Goal: Information Seeking & Learning: Learn about a topic

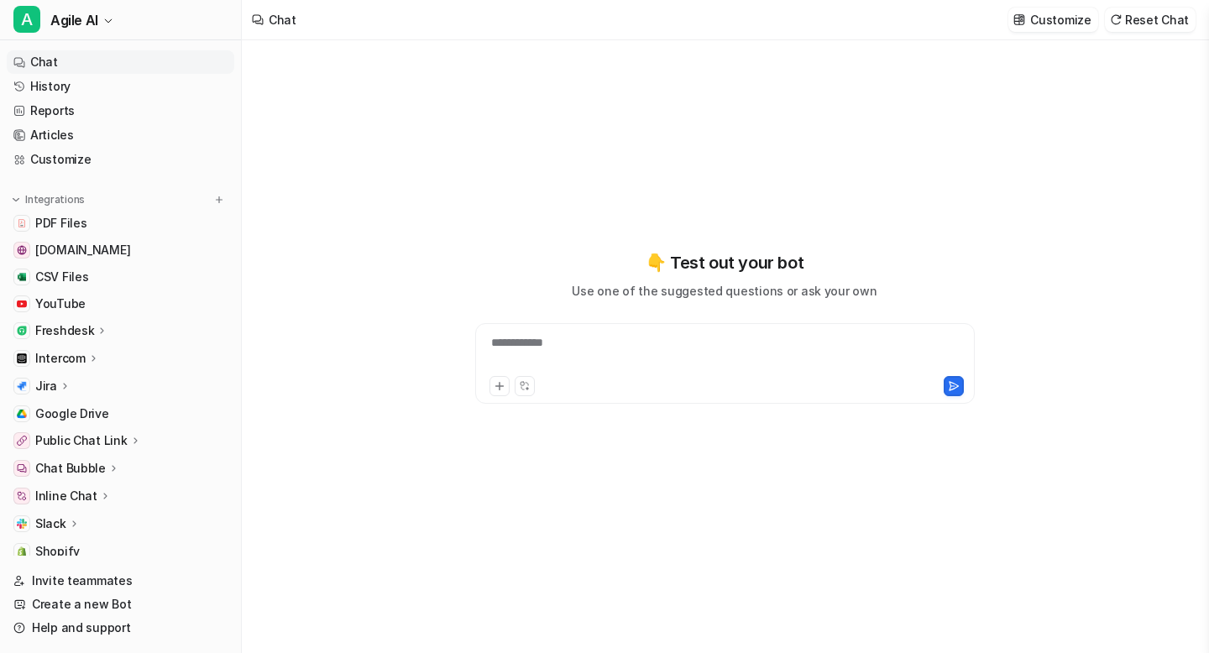
type textarea "**********"
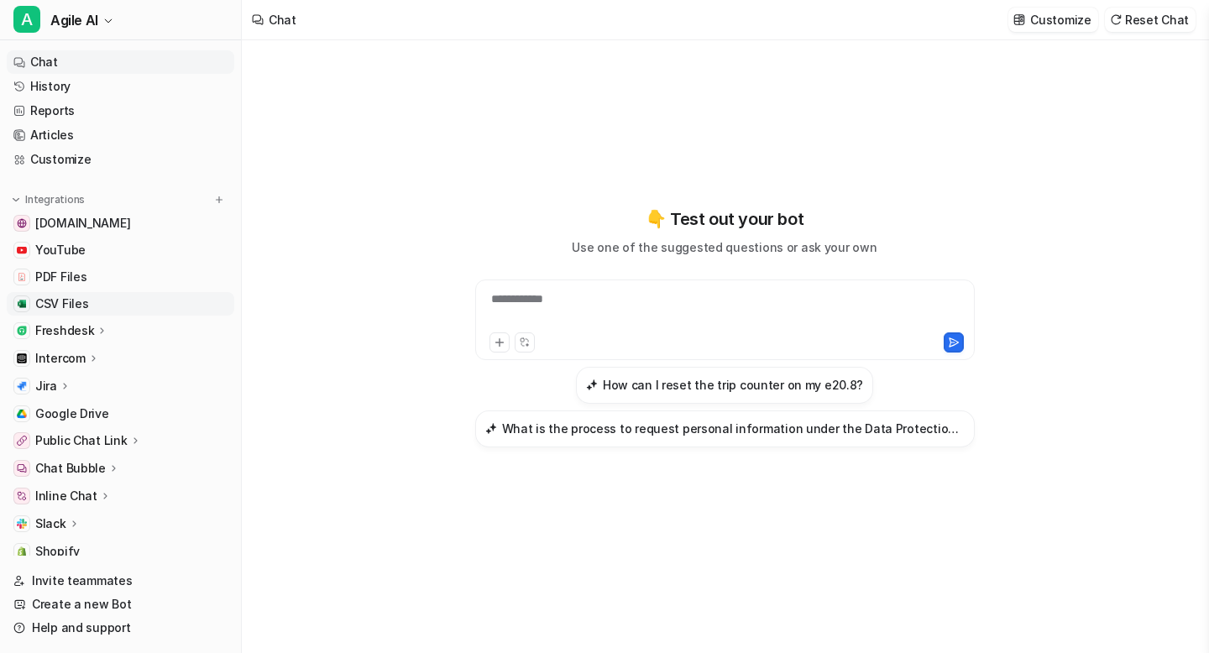
click at [99, 306] on link "CSV Files" at bounding box center [120, 304] width 227 height 24
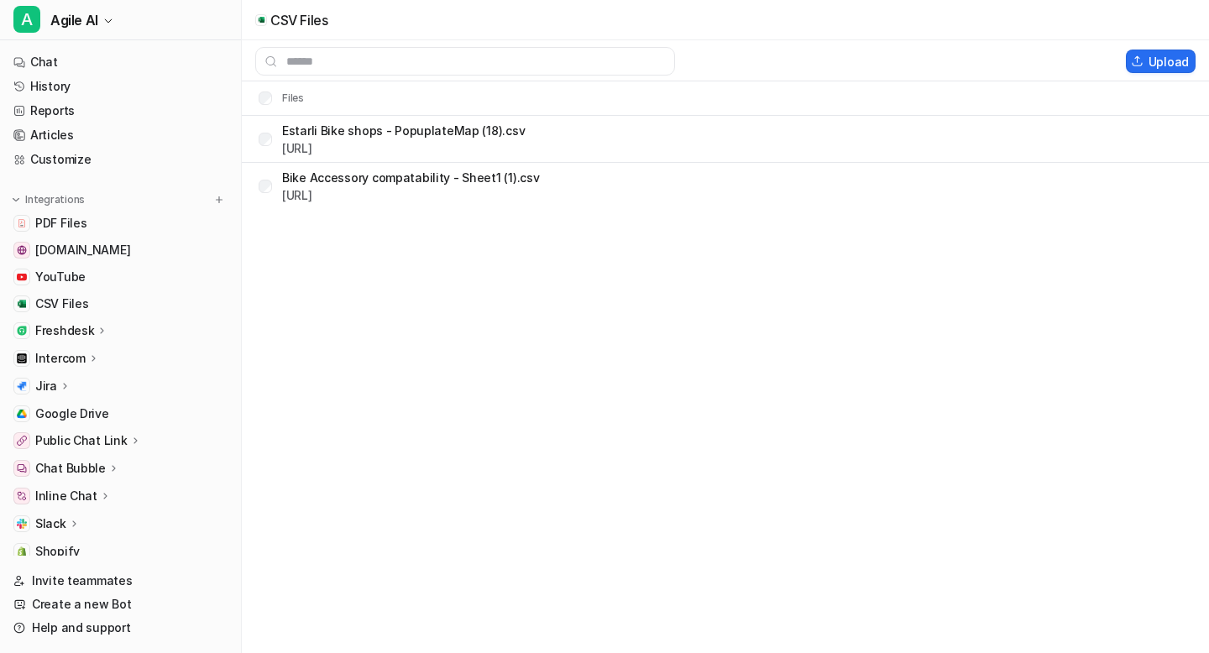
drag, startPoint x: 285, startPoint y: 180, endPoint x: 429, endPoint y: 176, distance: 143.6
click at [429, 176] on p "Bike Accessory compatability - Sheet1 (1).csv" at bounding box center [410, 178] width 257 height 18
click at [68, 61] on link "Chat" at bounding box center [120, 62] width 227 height 24
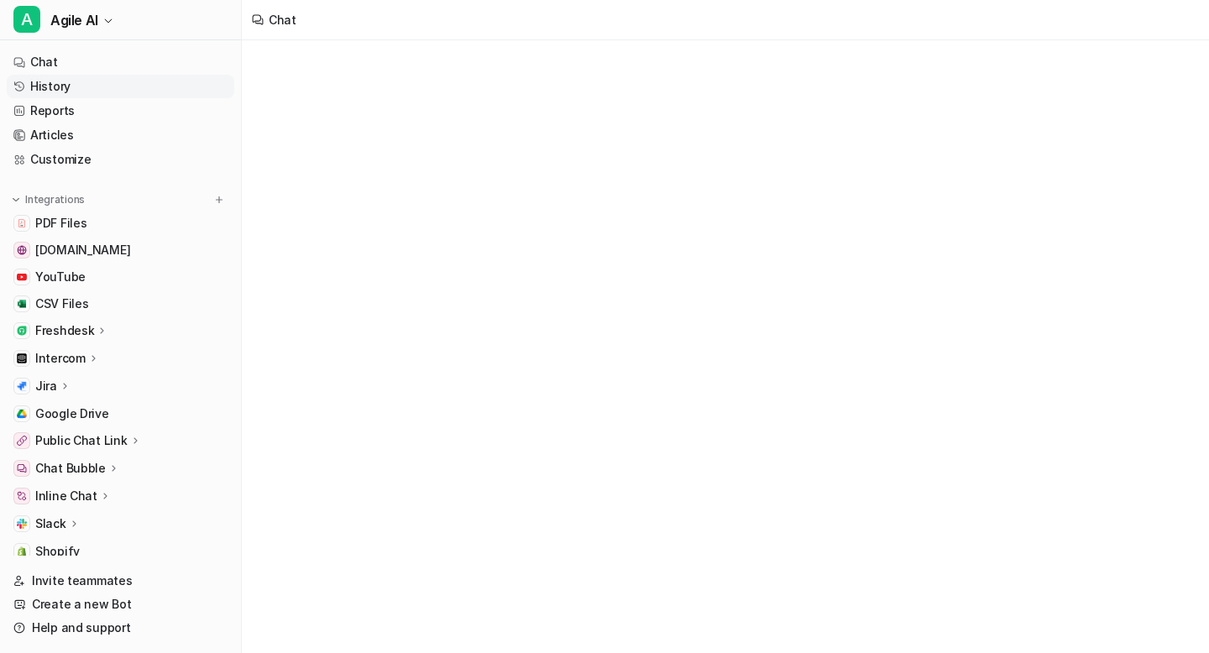
click at [69, 82] on link "History" at bounding box center [120, 87] width 227 height 24
click at [89, 116] on link "Reports" at bounding box center [120, 111] width 227 height 24
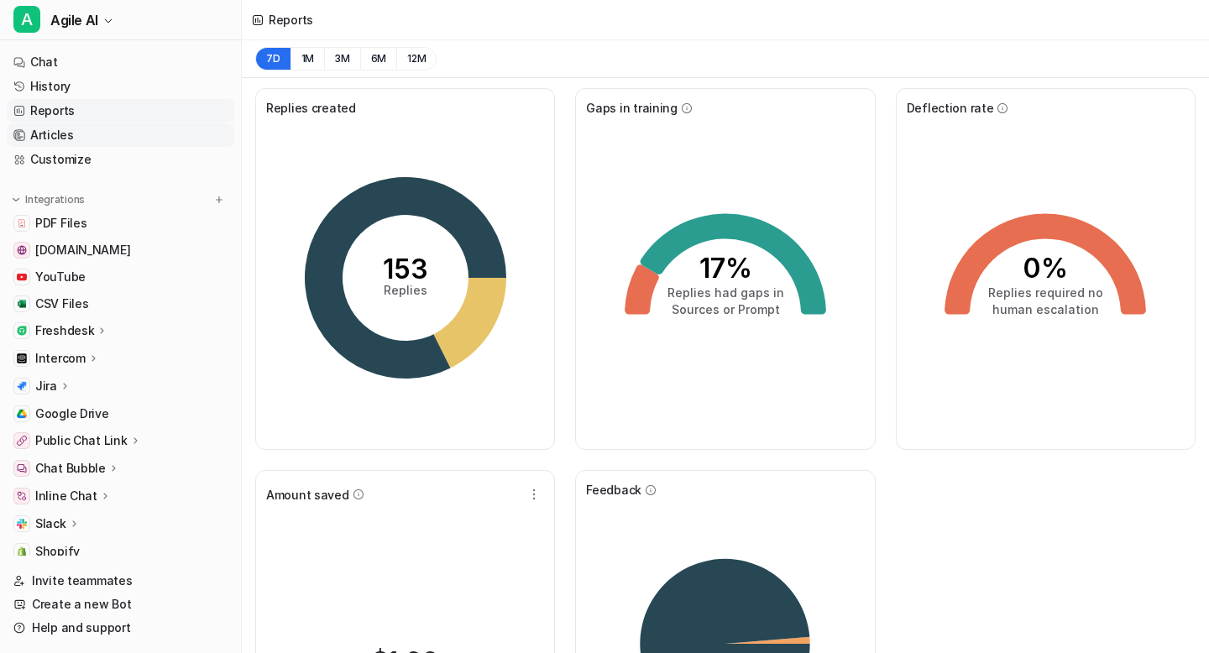
click at [92, 138] on link "Articles" at bounding box center [120, 135] width 227 height 24
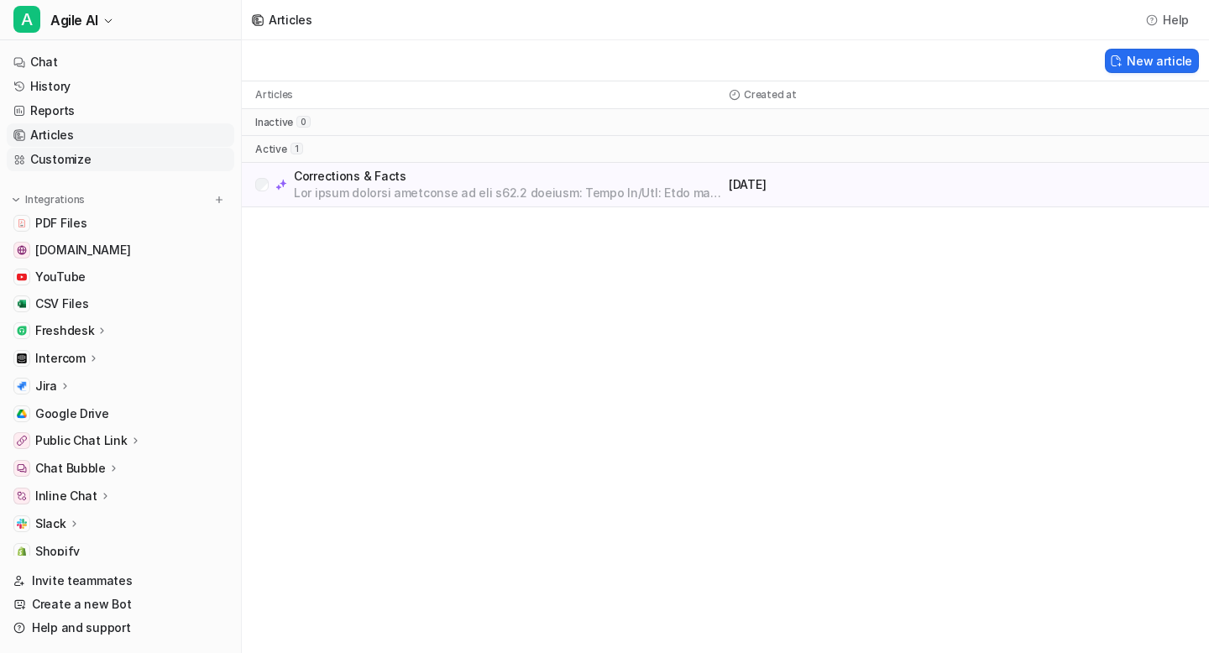
click at [100, 158] on link "Customize" at bounding box center [120, 160] width 227 height 24
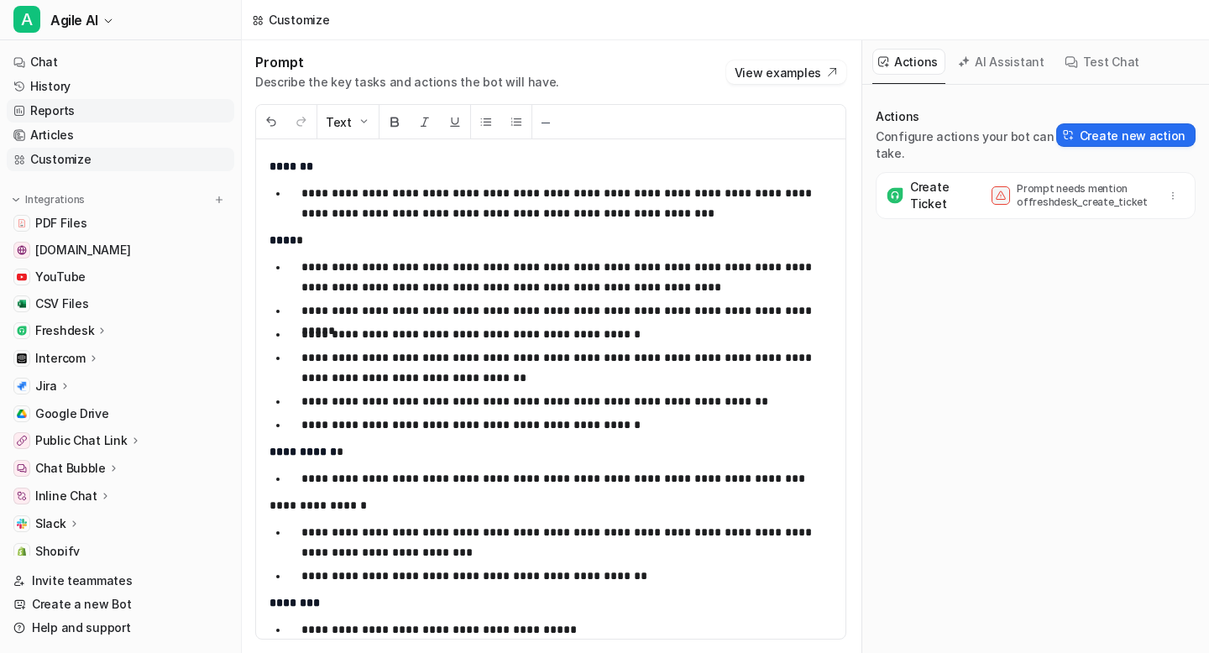
click at [86, 115] on link "Reports" at bounding box center [120, 111] width 227 height 24
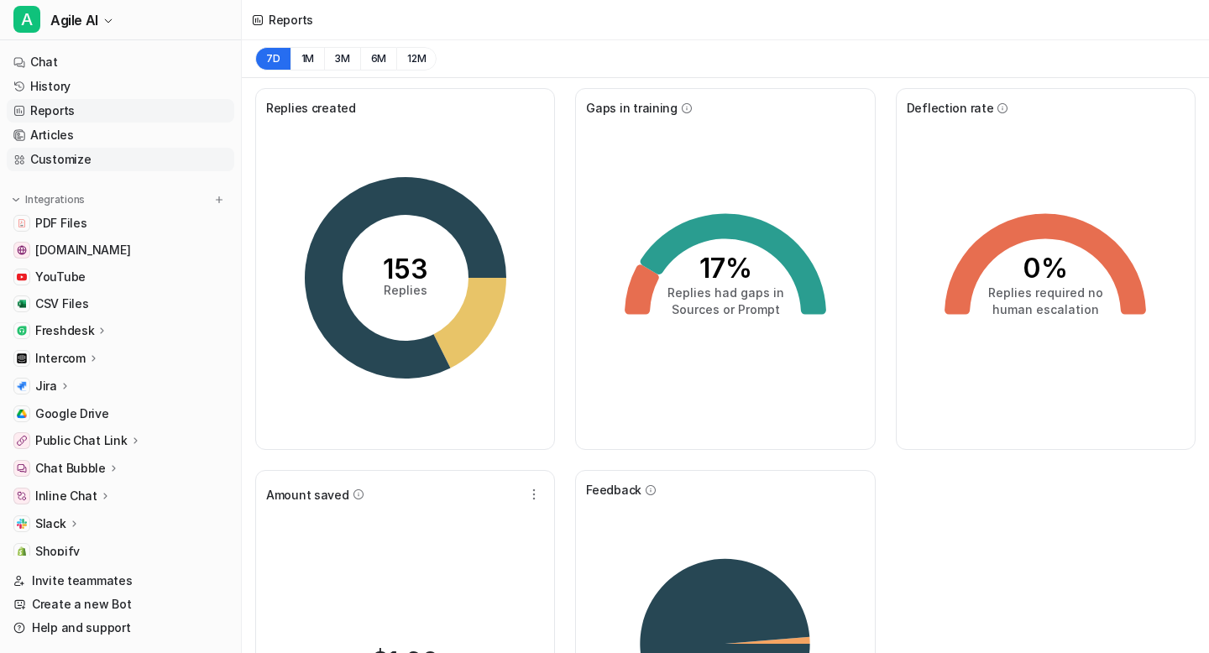
click at [99, 158] on link "Customize" at bounding box center [120, 160] width 227 height 24
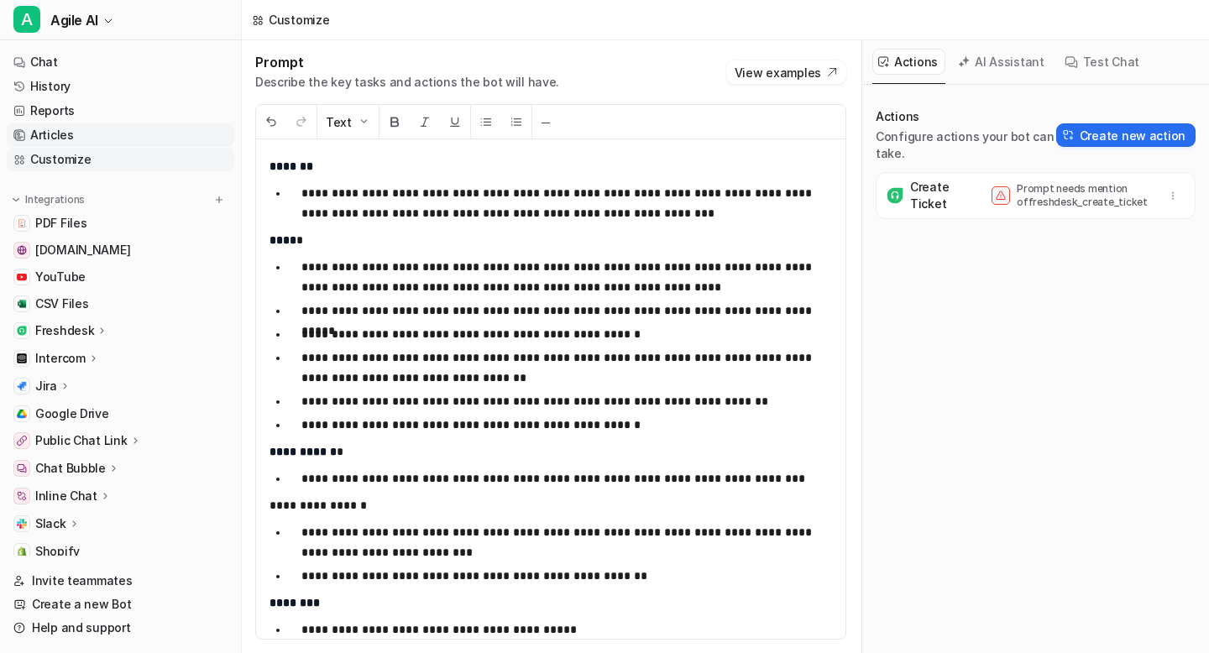
click at [81, 128] on link "Articles" at bounding box center [120, 135] width 227 height 24
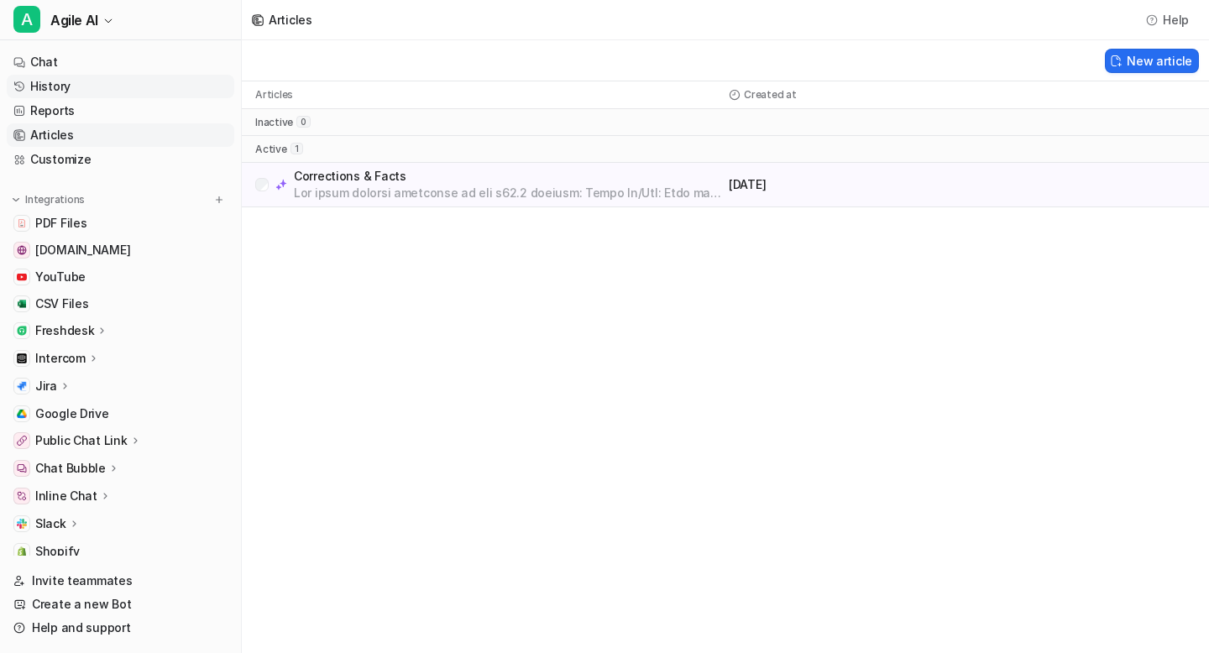
click at [90, 86] on link "History" at bounding box center [120, 87] width 227 height 24
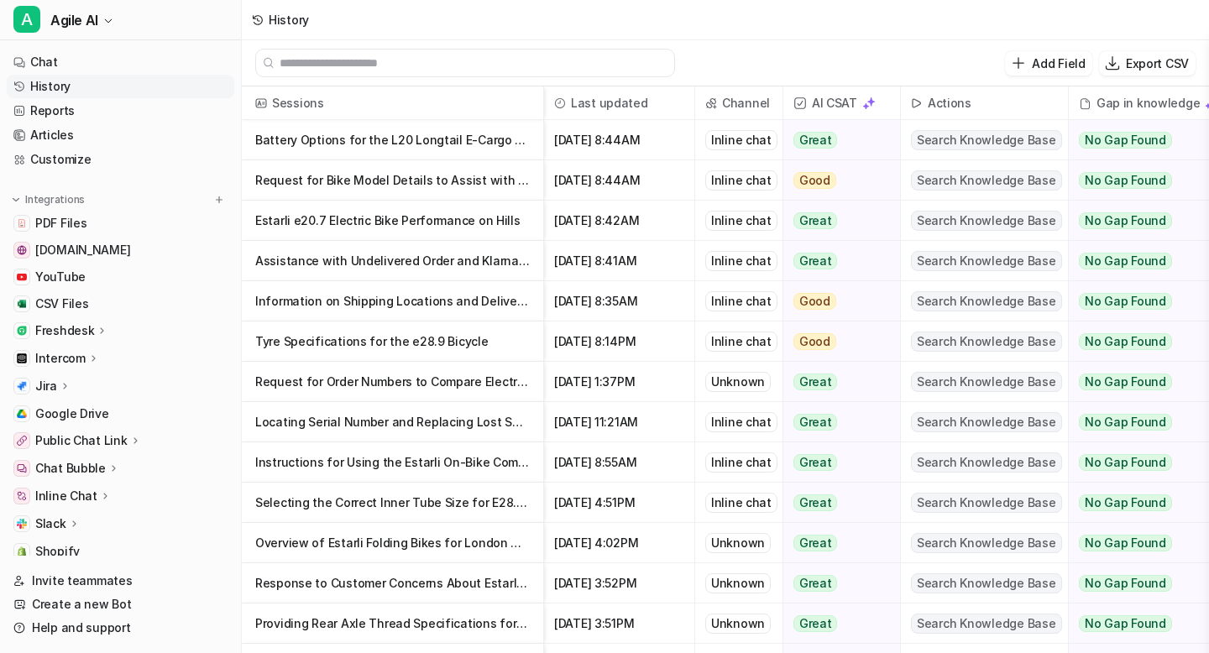
click at [411, 140] on p "Battery Options for the L20 Longtail E-Cargo Bike" at bounding box center [392, 140] width 275 height 40
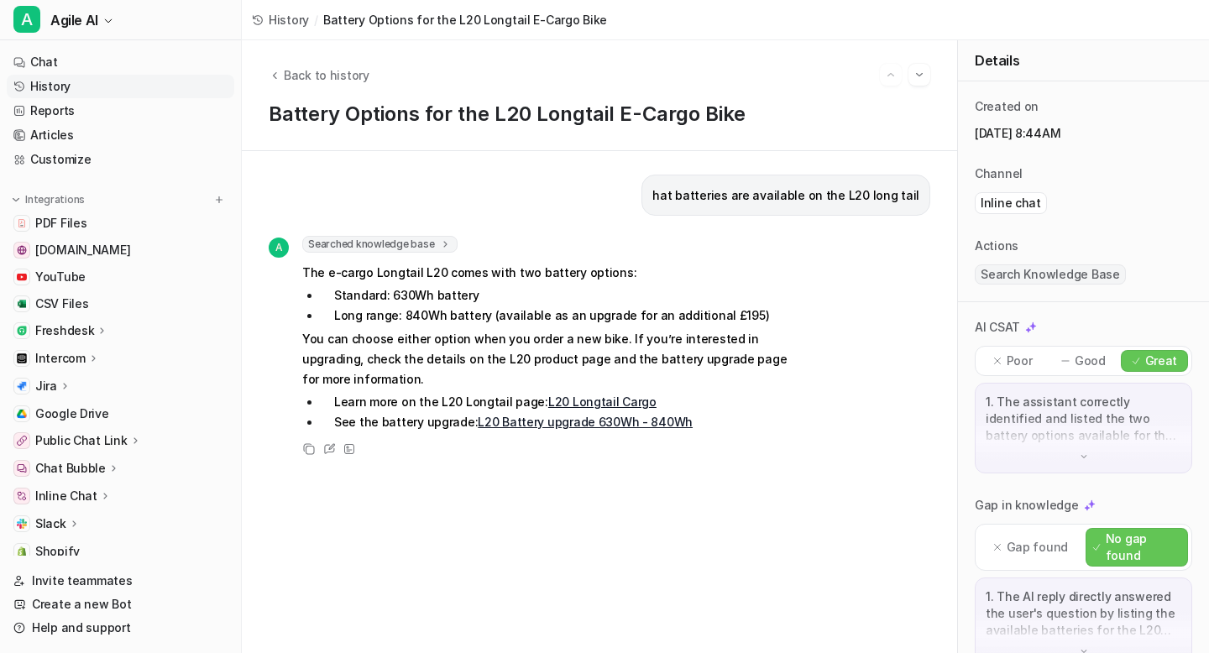
click at [579, 404] on link "L20 Longtail Cargo" at bounding box center [602, 402] width 108 height 14
click at [105, 83] on link "History" at bounding box center [120, 87] width 227 height 24
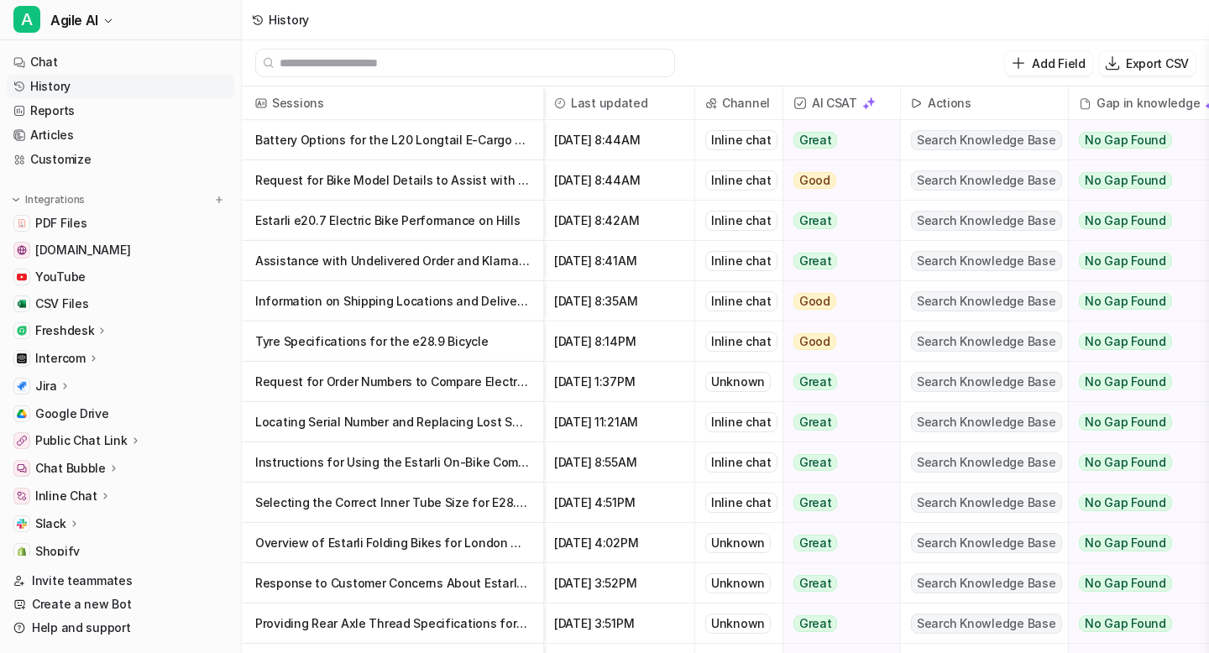
click at [494, 137] on p "Battery Options for the L20 Longtail E-Cargo Bike" at bounding box center [392, 140] width 275 height 40
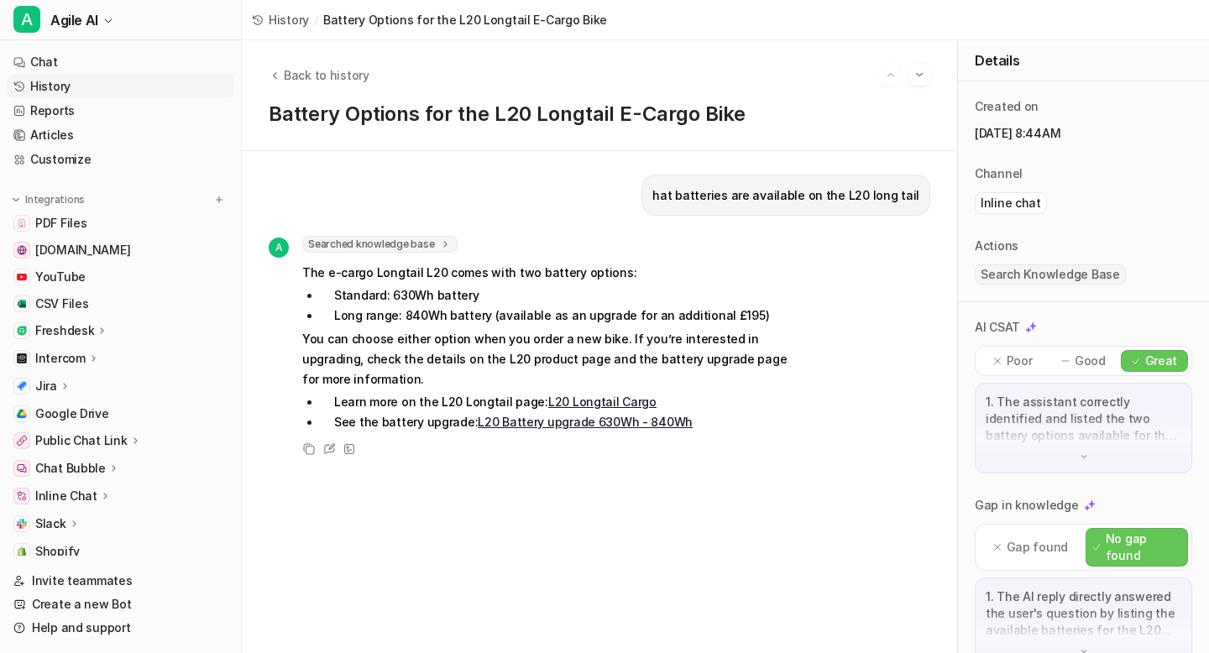
click at [1017, 360] on p "Poor" at bounding box center [1020, 361] width 26 height 17
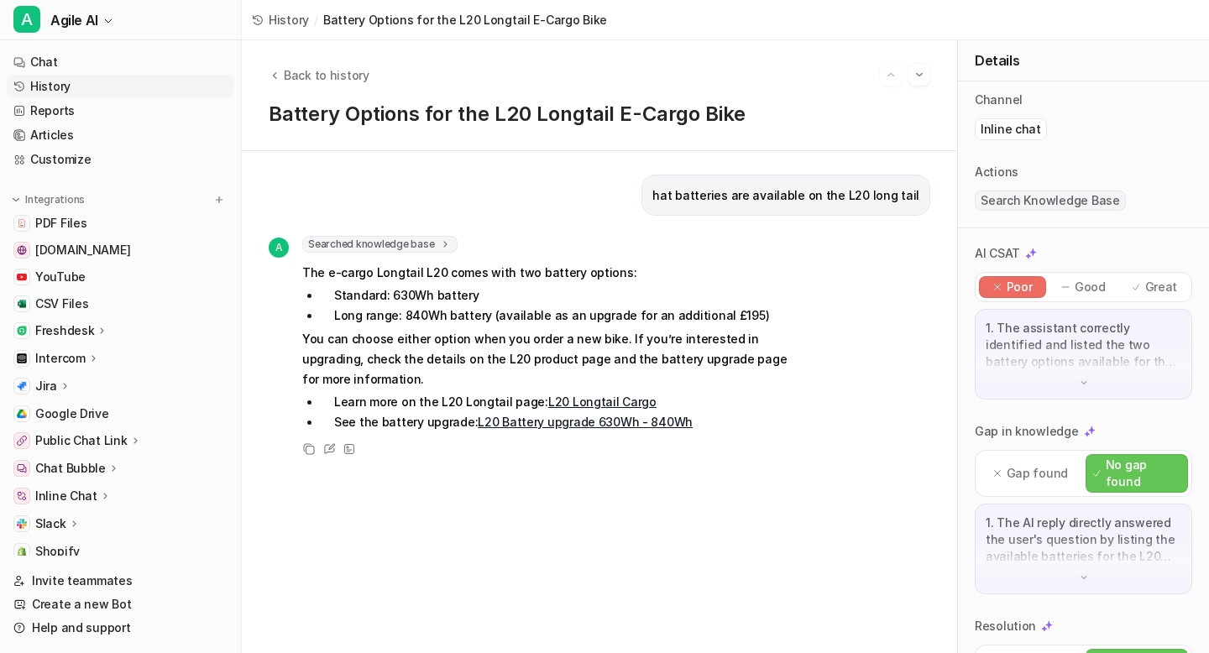
scroll to position [100, 0]
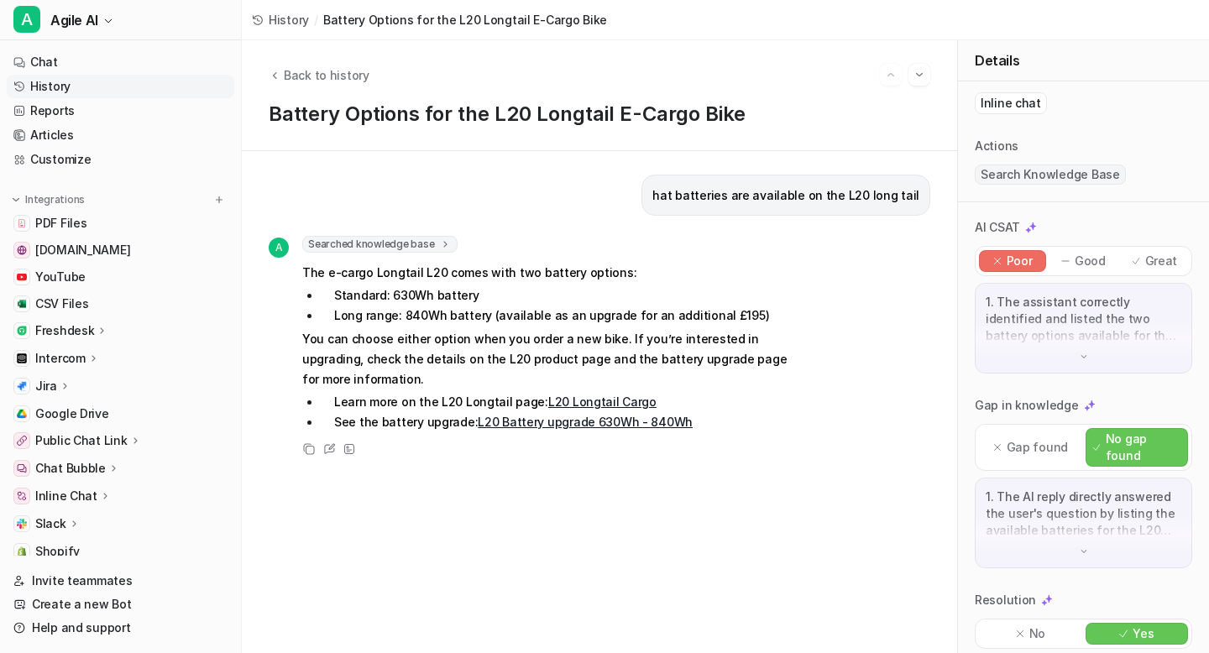
click at [1031, 439] on p "Gap found" at bounding box center [1037, 447] width 61 height 17
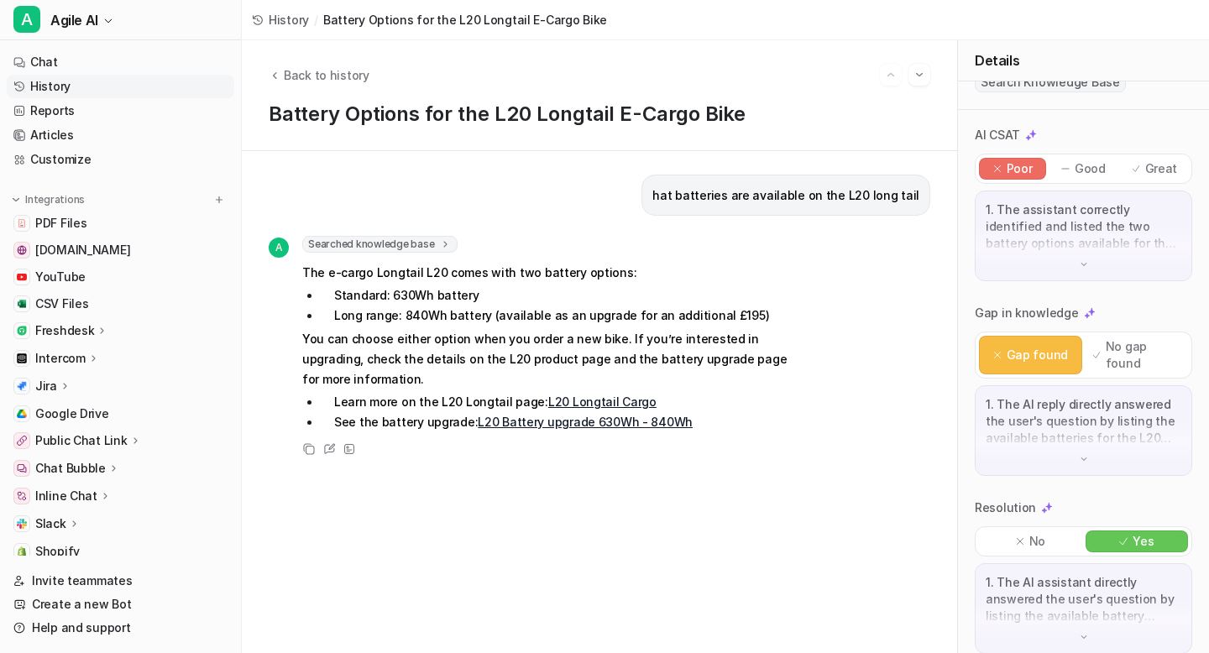
scroll to position [194, 0]
click at [1085, 630] on img at bounding box center [1084, 636] width 12 height 12
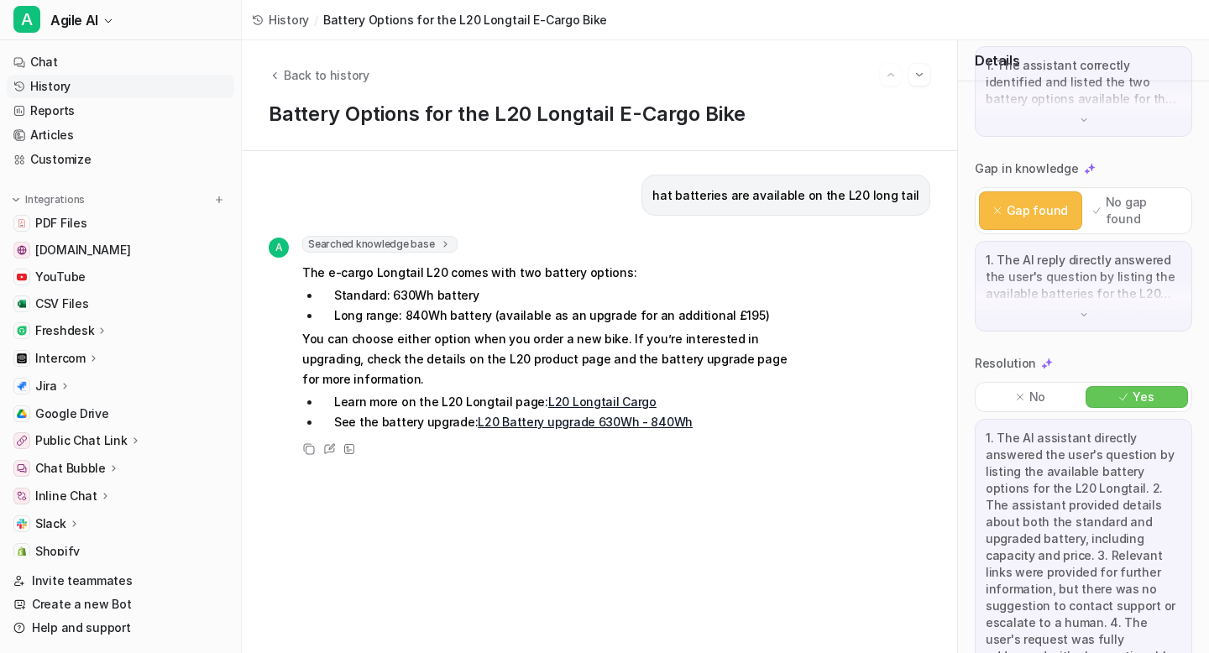
scroll to position [379, 0]
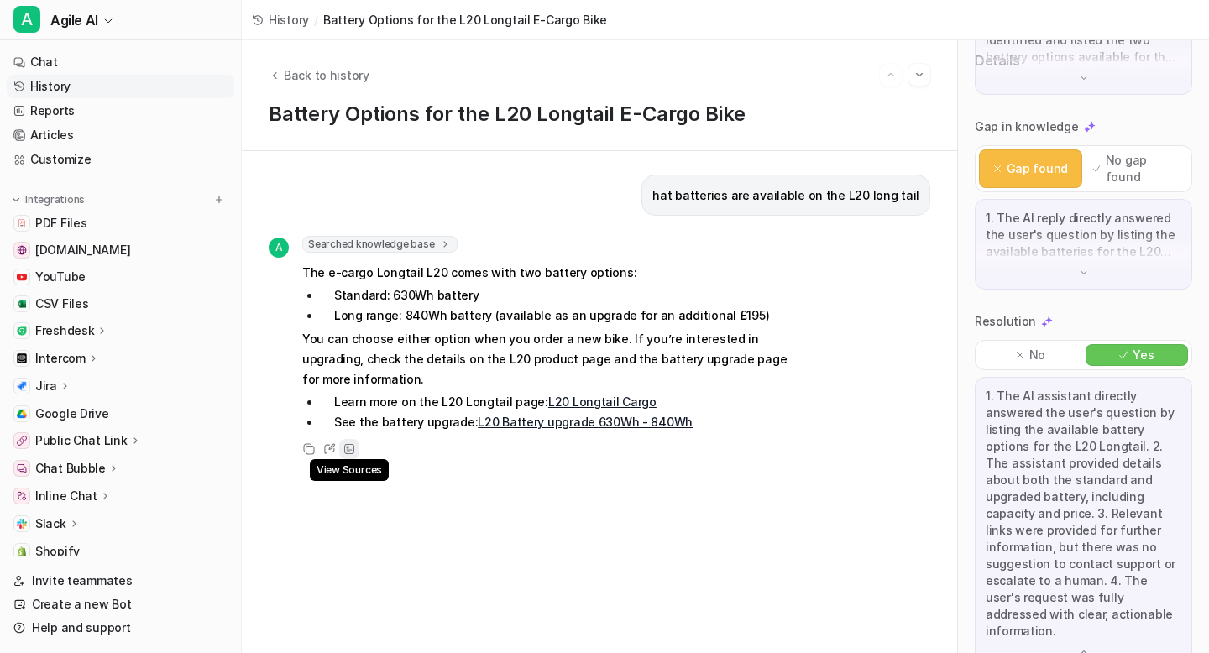
click at [353, 448] on icon at bounding box center [349, 449] width 12 height 12
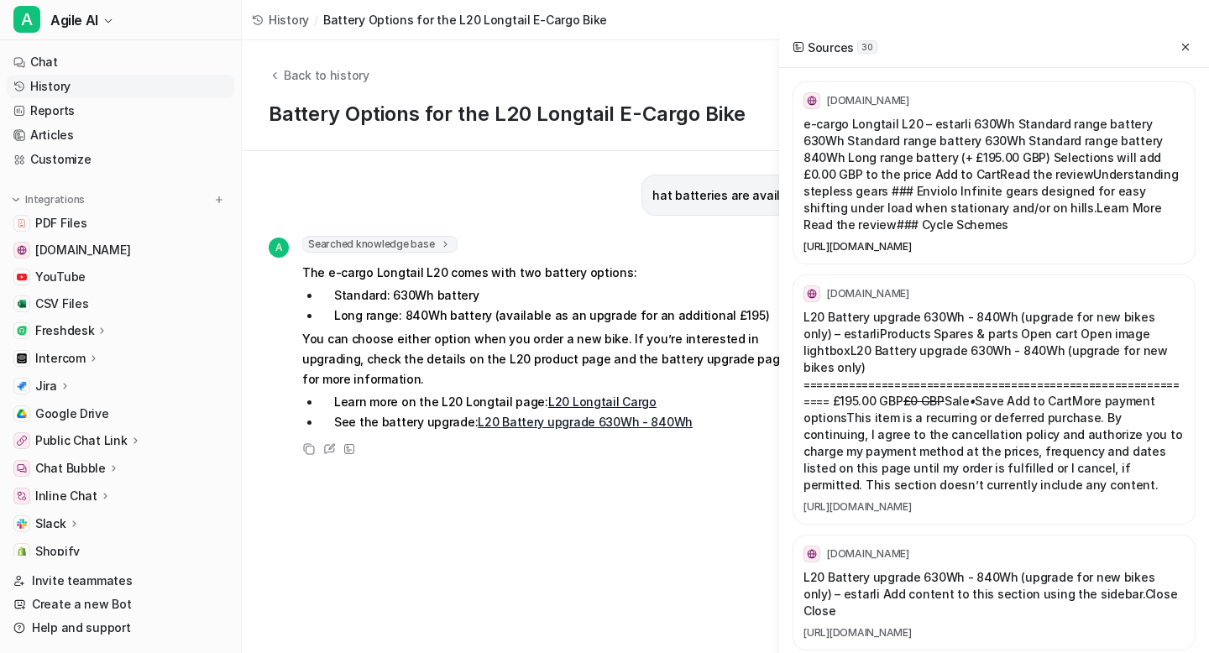
click at [956, 248] on link "[URL][DOMAIN_NAME]" at bounding box center [993, 246] width 381 height 13
click at [883, 500] on link "[URL][DOMAIN_NAME]" at bounding box center [993, 506] width 381 height 13
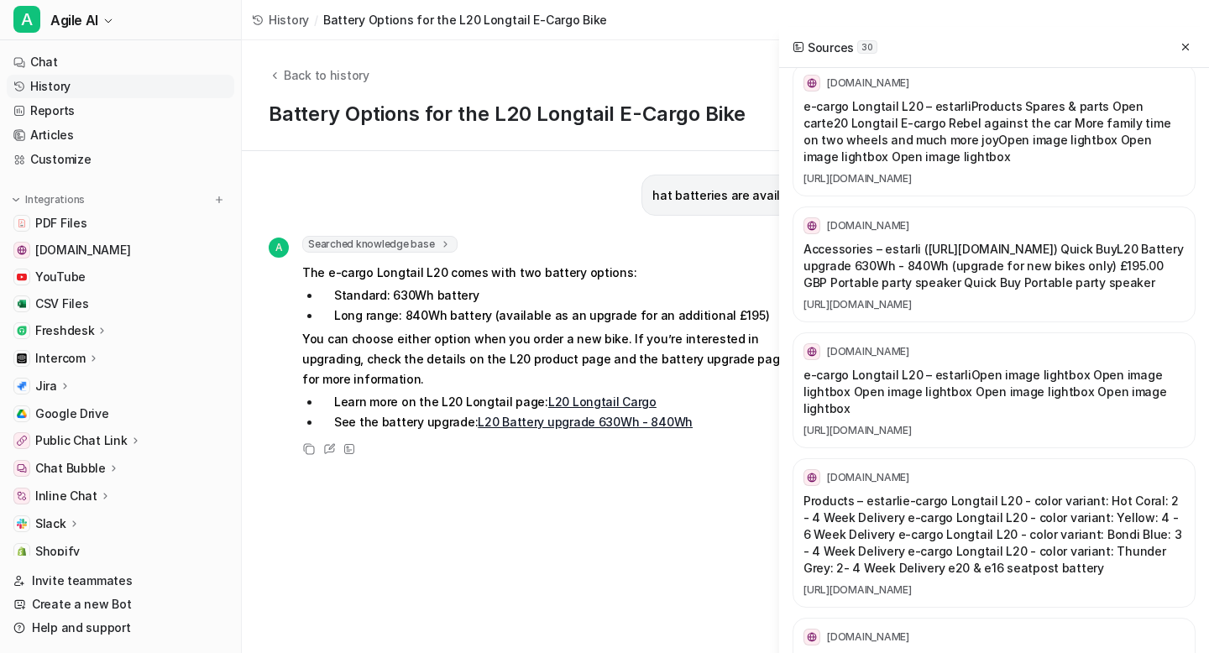
scroll to position [4234, 0]
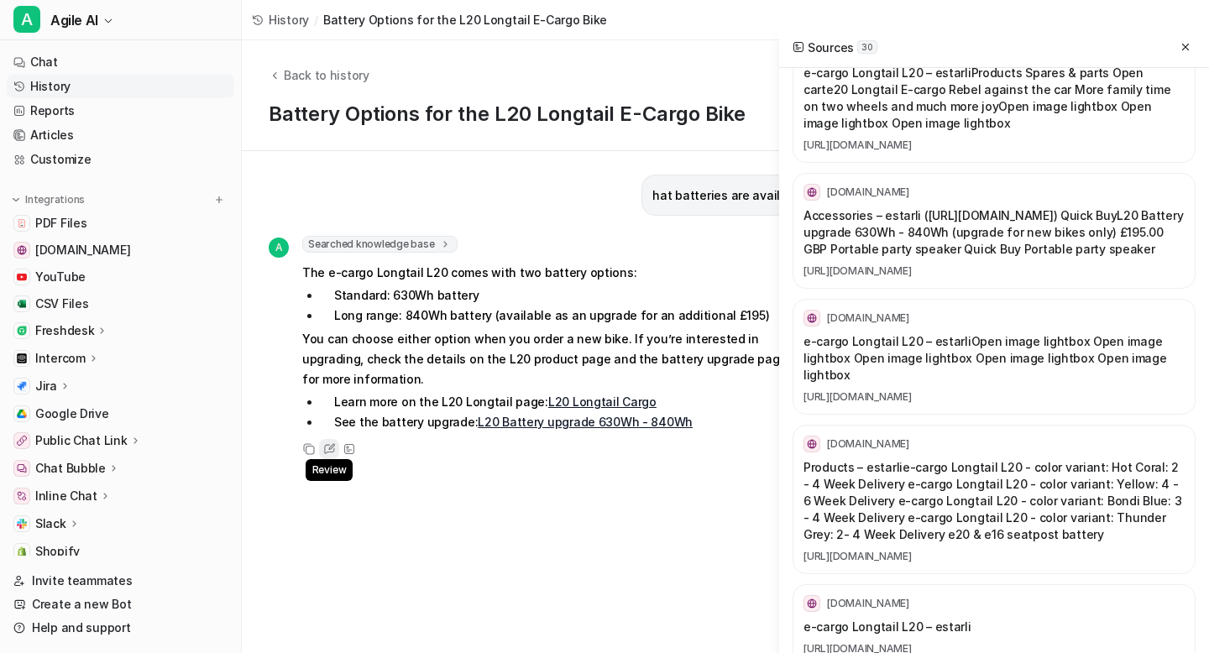
click at [337, 449] on div "Review" at bounding box center [329, 449] width 20 height 20
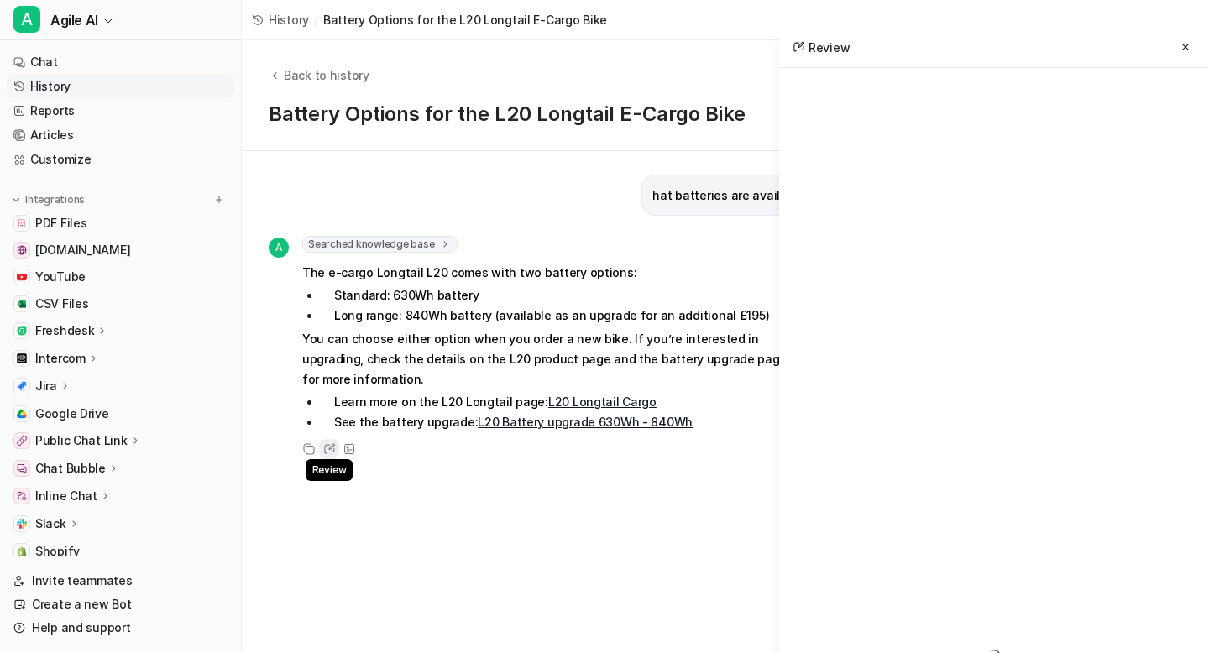
scroll to position [0, 0]
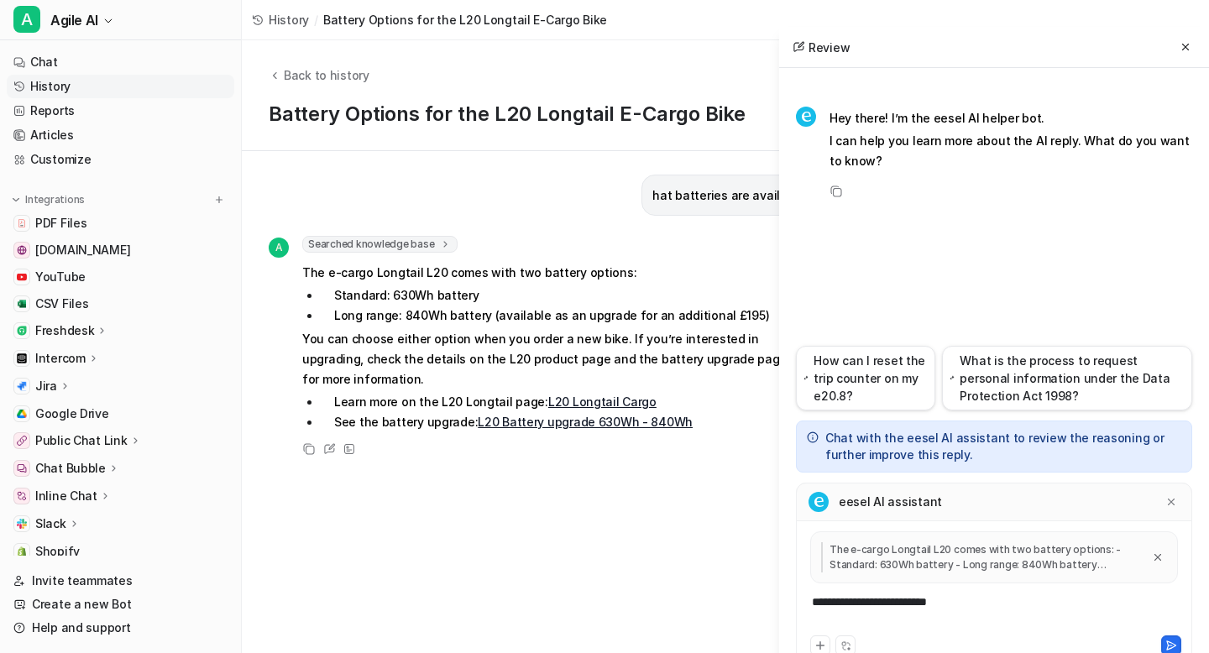
click at [965, 605] on div "**********" at bounding box center [994, 613] width 388 height 39
click at [1172, 642] on icon at bounding box center [1171, 646] width 12 height 12
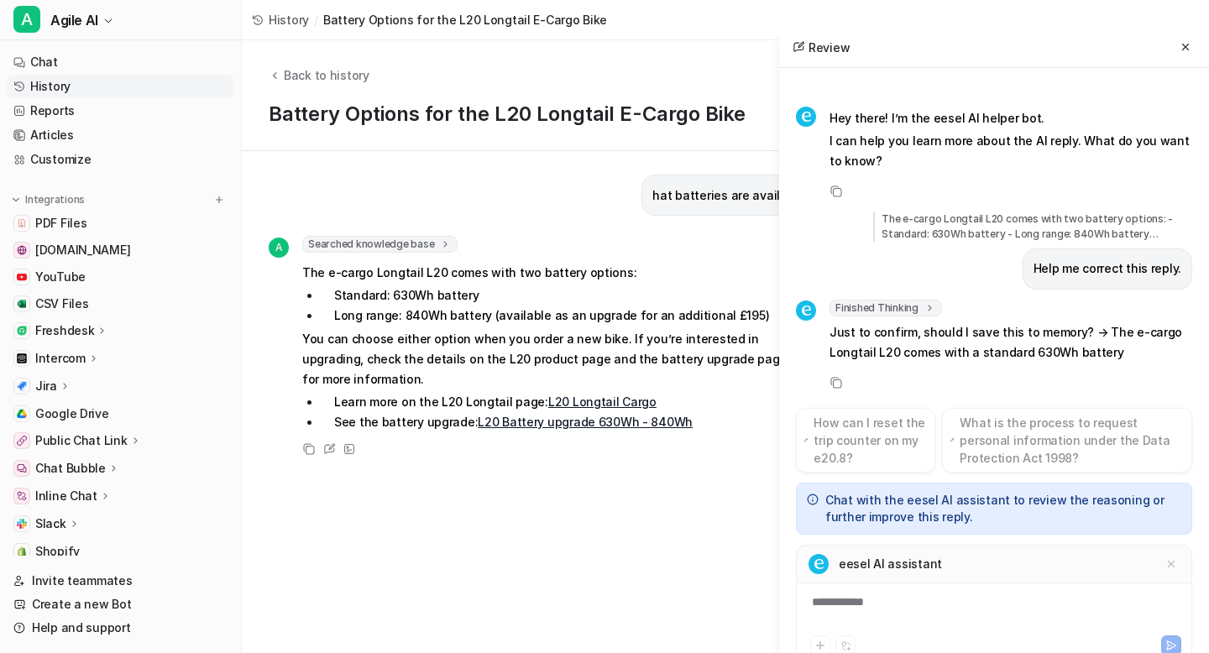
scroll to position [45, 0]
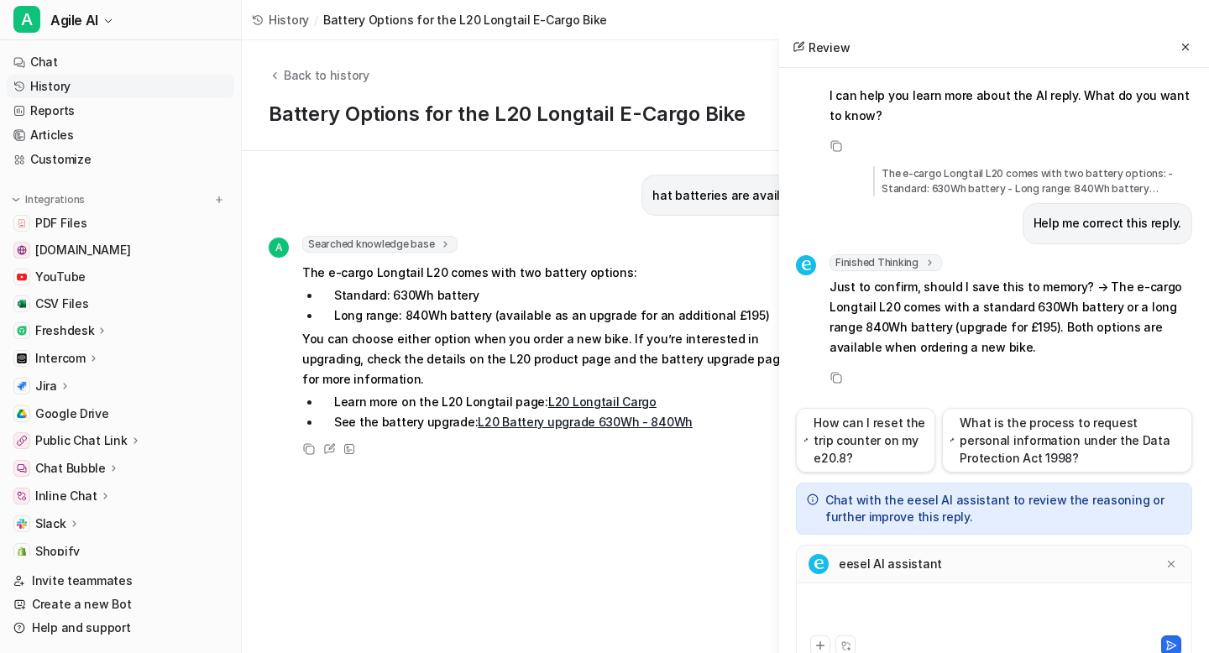
click at [942, 605] on div at bounding box center [994, 613] width 388 height 39
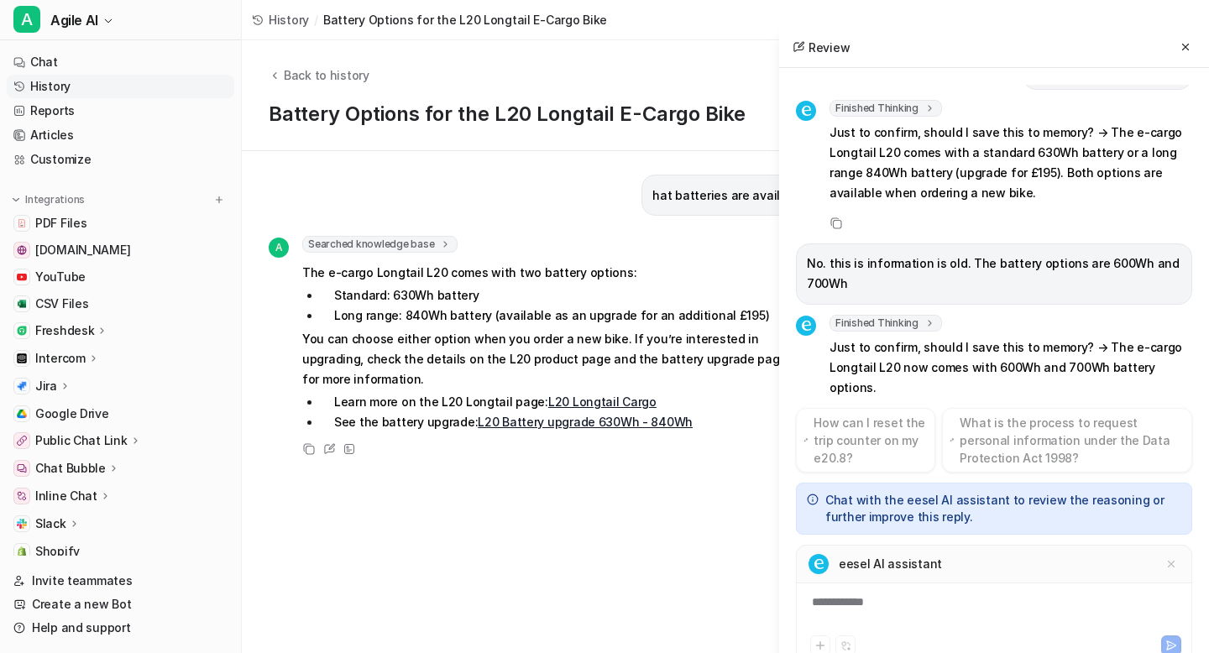
scroll to position [220, 0]
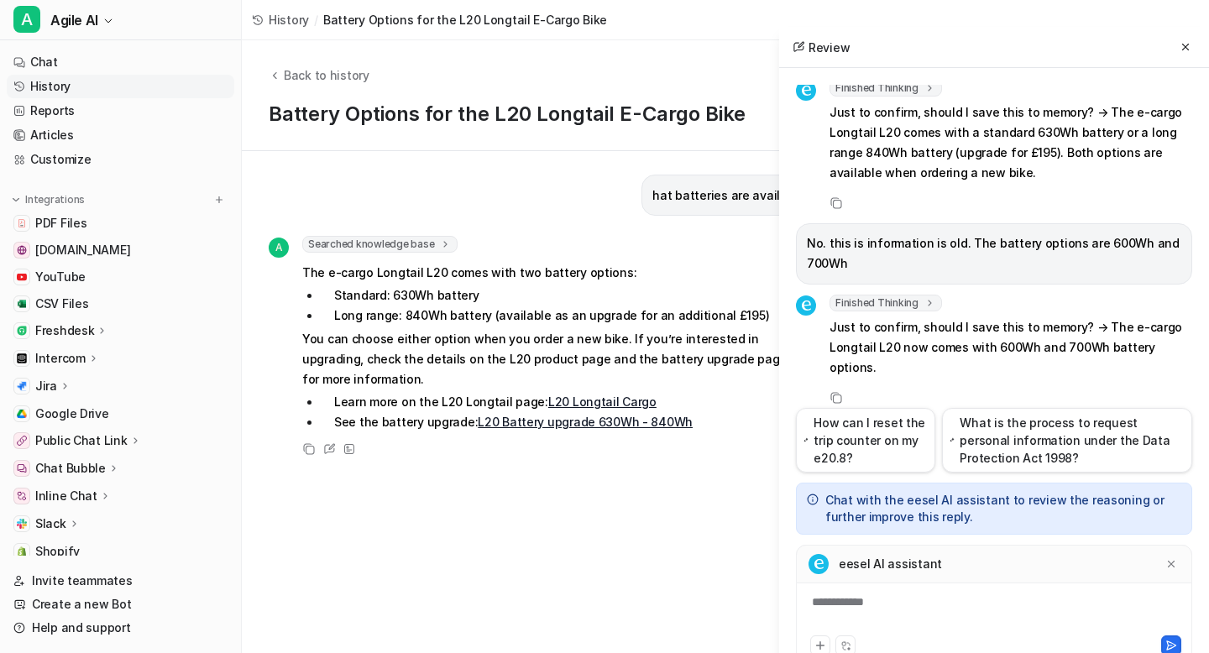
click at [908, 614] on div "**********" at bounding box center [994, 613] width 388 height 39
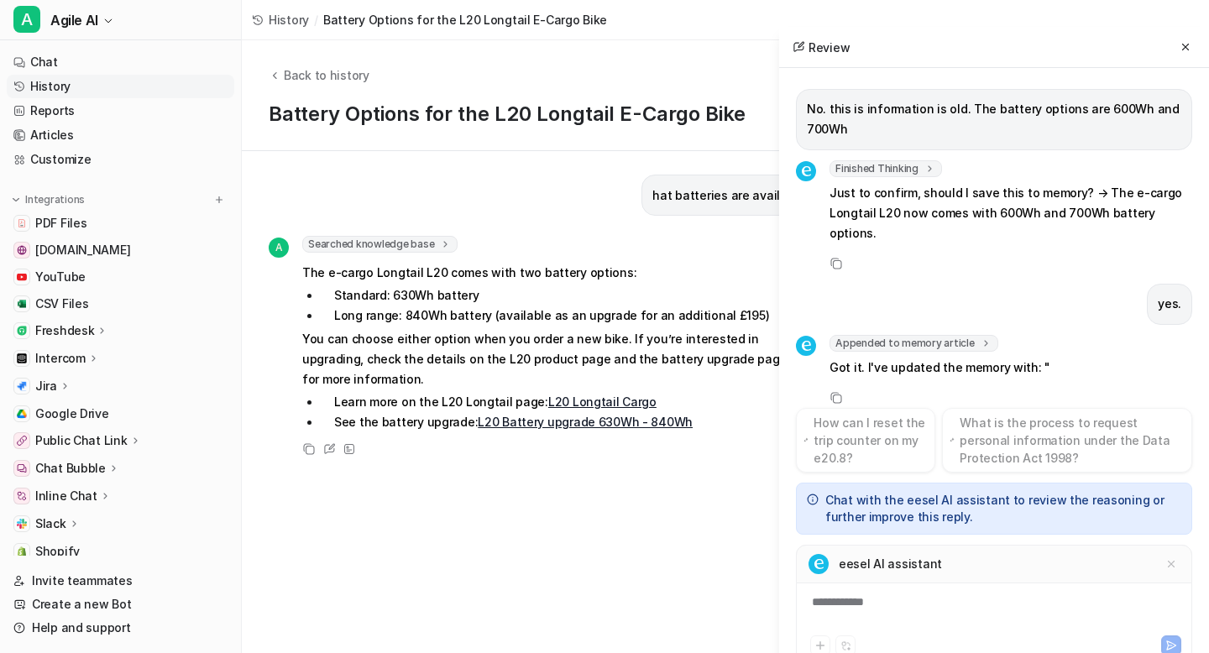
scroll to position [374, 0]
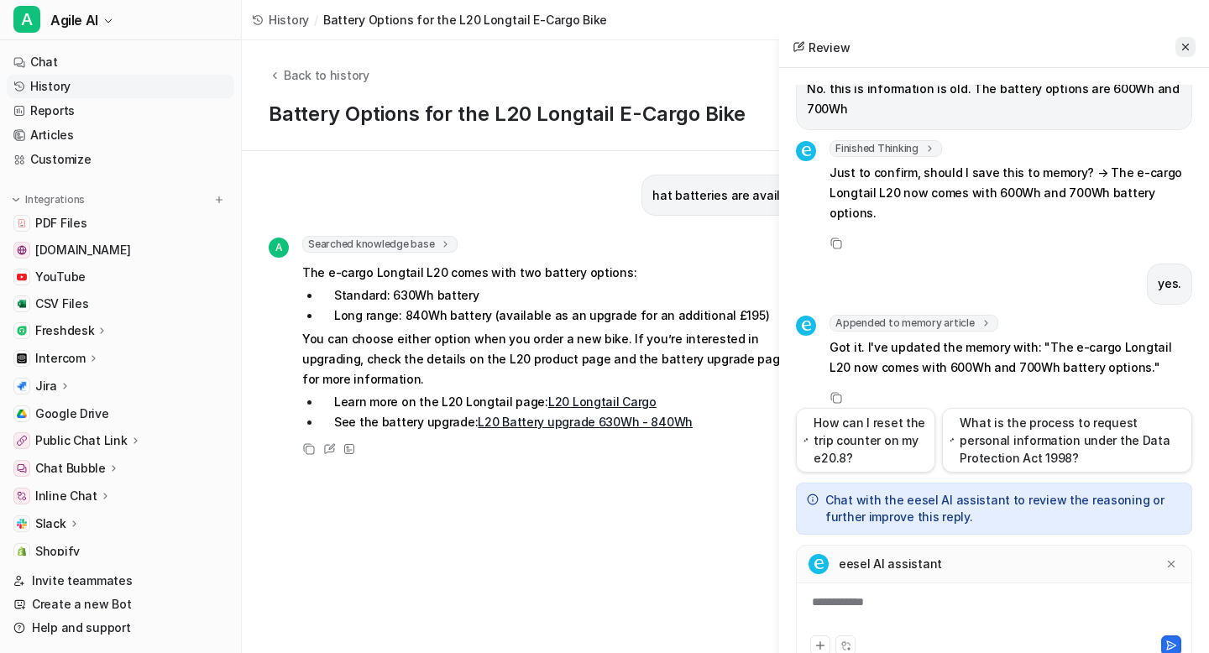
click at [1190, 44] on icon at bounding box center [1185, 47] width 12 height 12
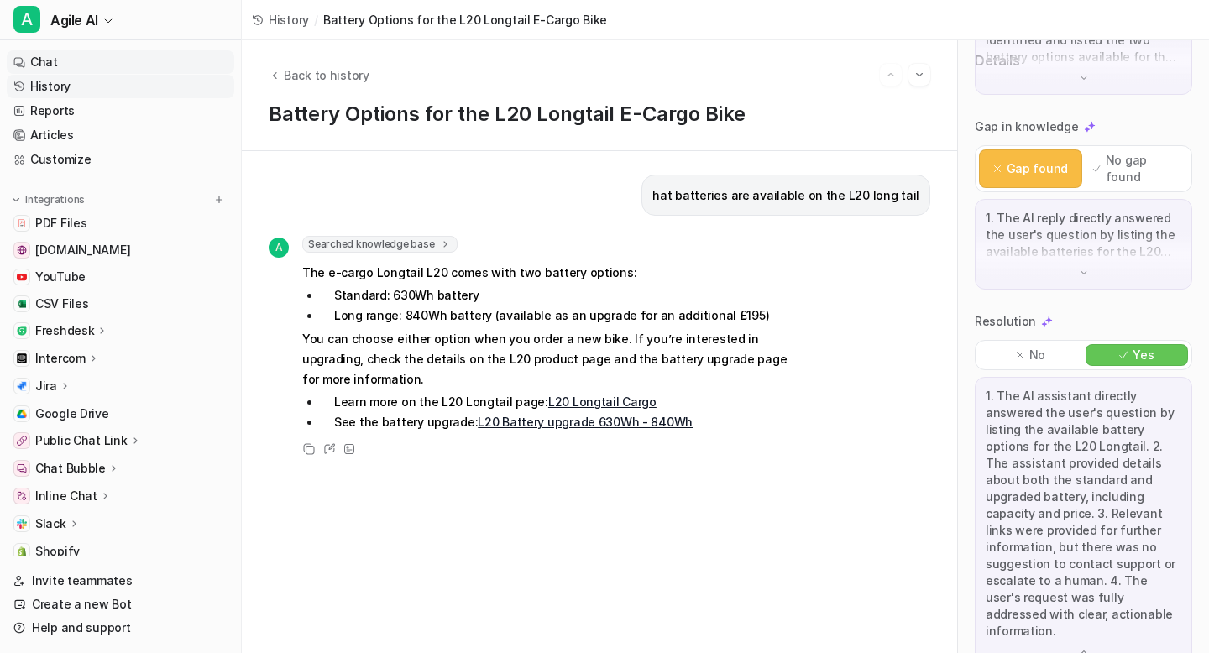
click at [102, 60] on link "Chat" at bounding box center [120, 62] width 227 height 24
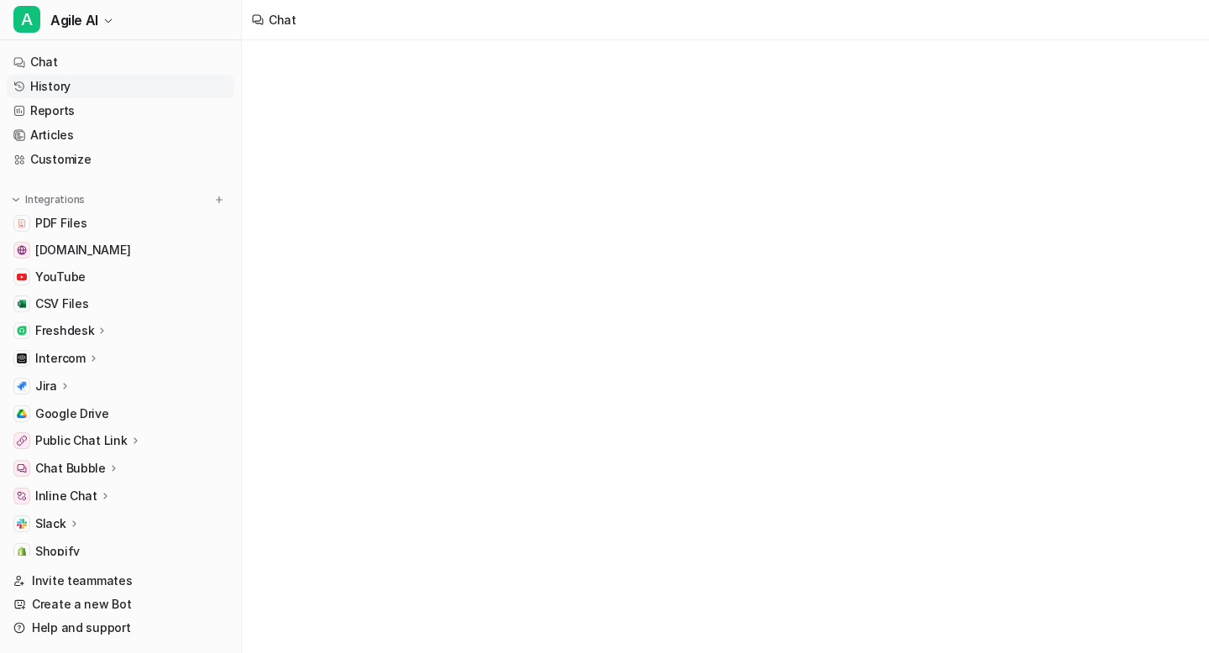
click at [92, 86] on link "History" at bounding box center [120, 87] width 227 height 24
